Goal: Navigation & Orientation: Find specific page/section

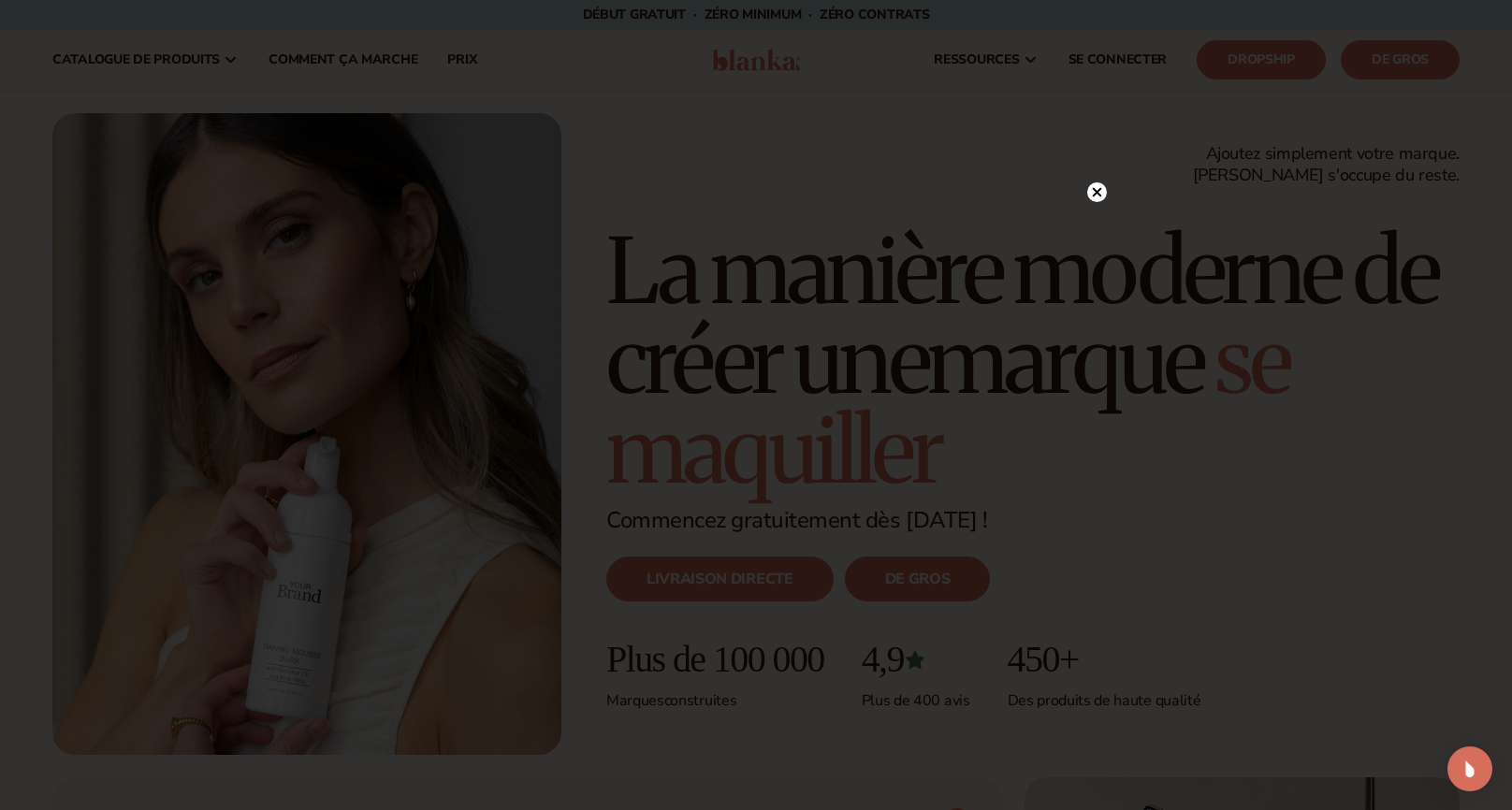
click at [1095, 161] on div at bounding box center [756, 405] width 1512 height 810
click at [1095, 199] on circle at bounding box center [1097, 192] width 19 height 19
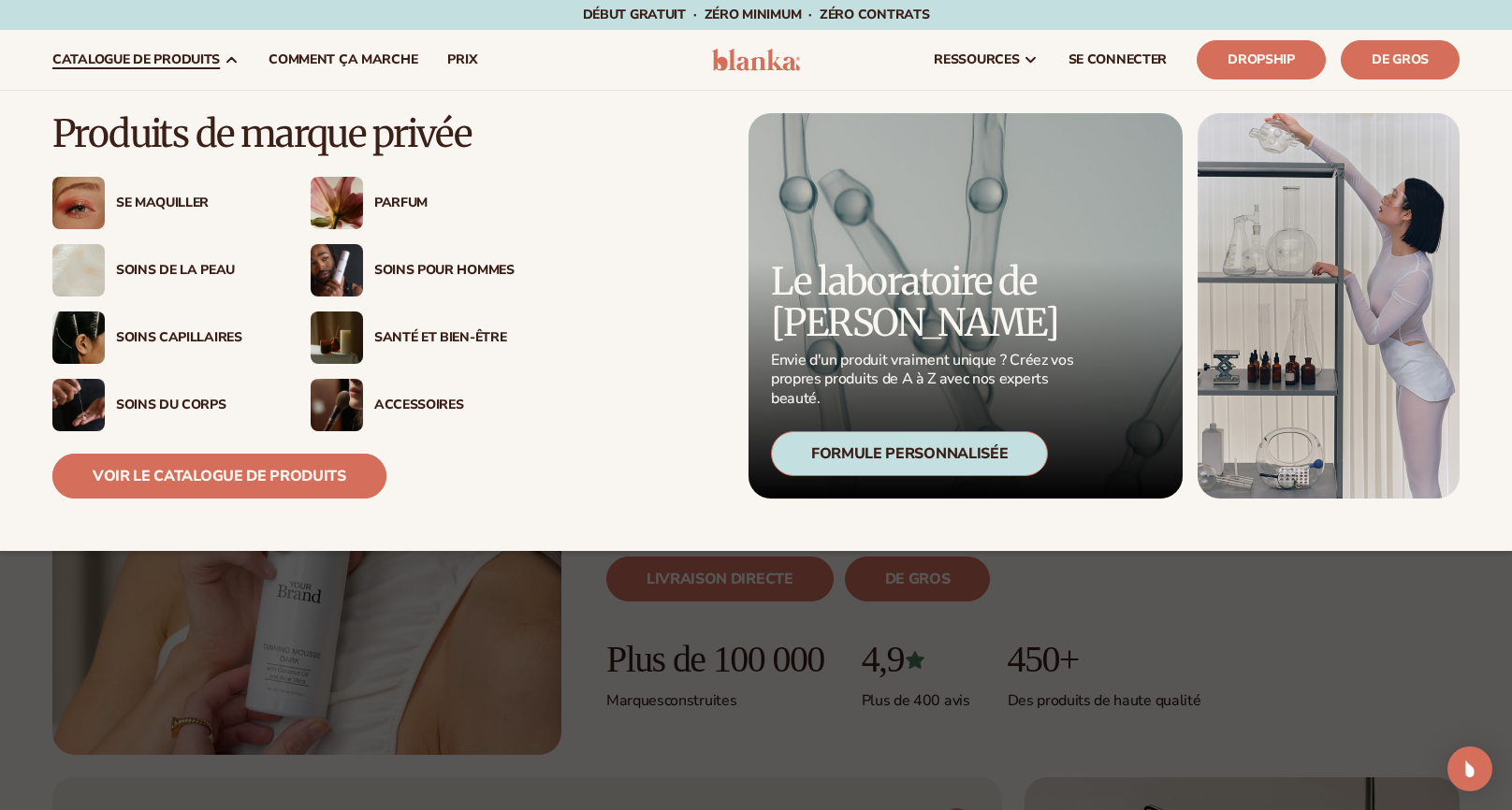
click at [194, 467] on link "Voir le catalogue de produits" at bounding box center [219, 477] width 334 height 45
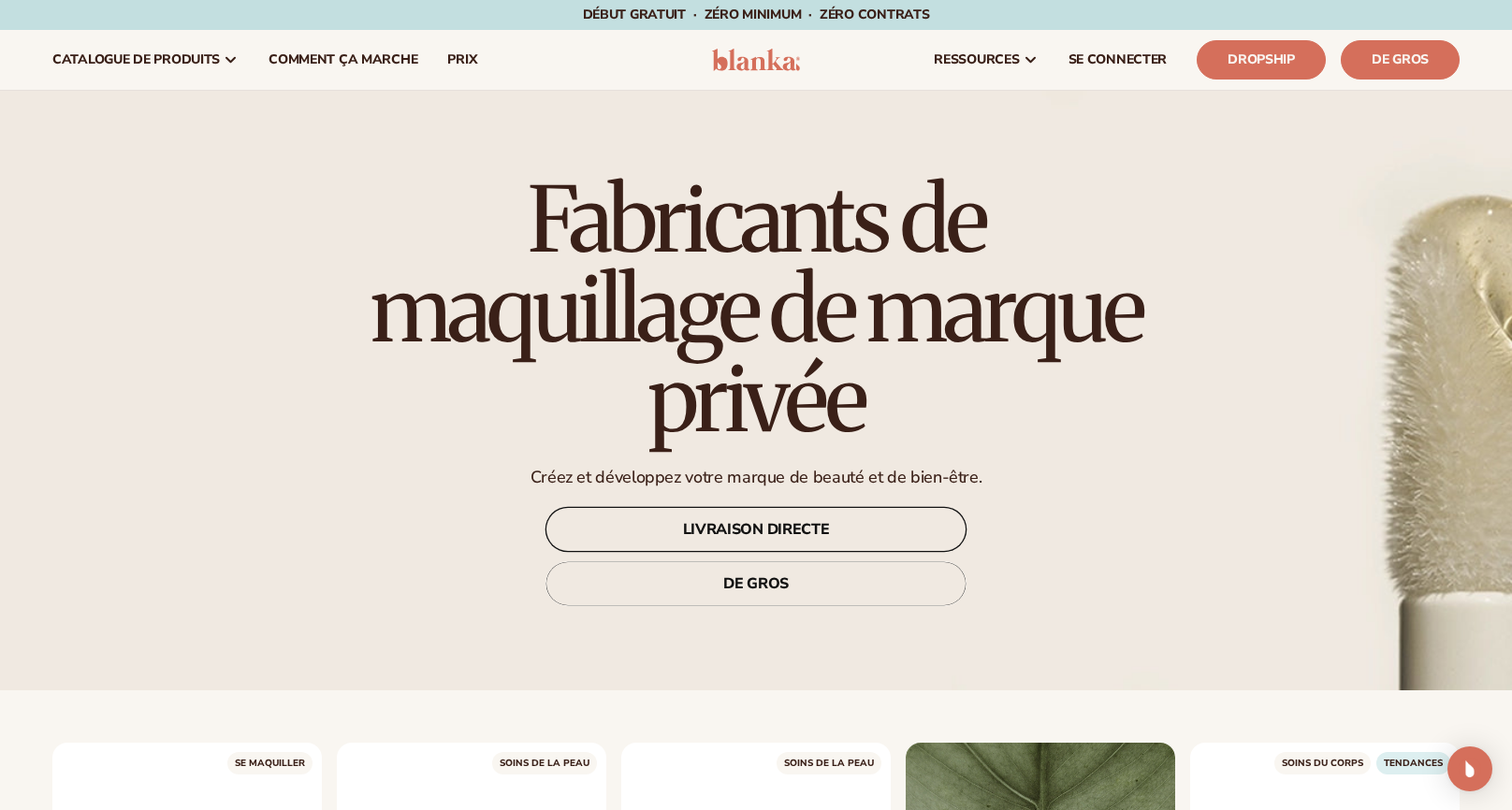
click at [679, 526] on link "LIVRAISON DIRECTE" at bounding box center [756, 529] width 421 height 45
